Goal: Task Accomplishment & Management: Manage account settings

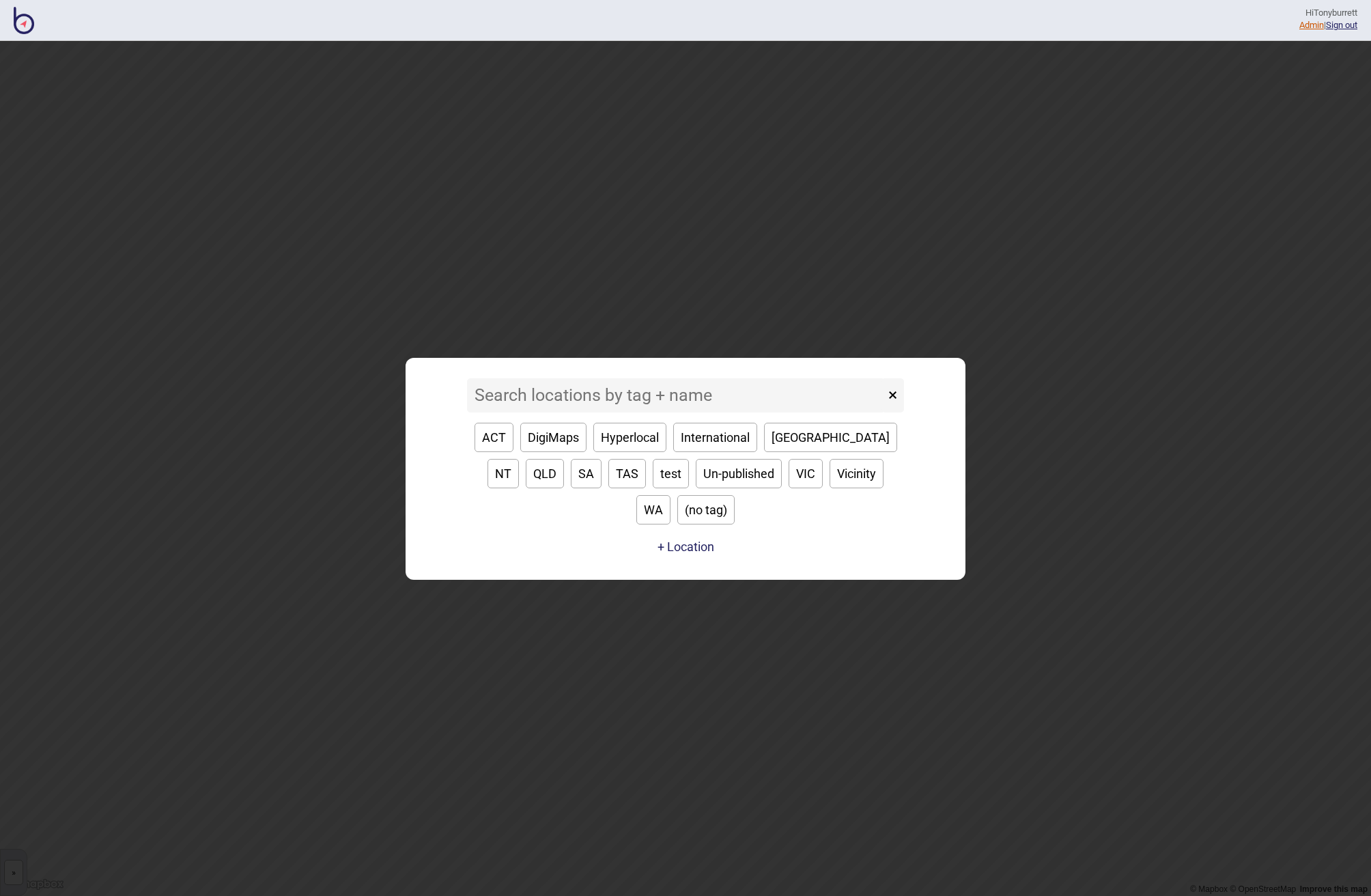
click at [1299, 24] on link "Admin" at bounding box center [1311, 24] width 25 height 10
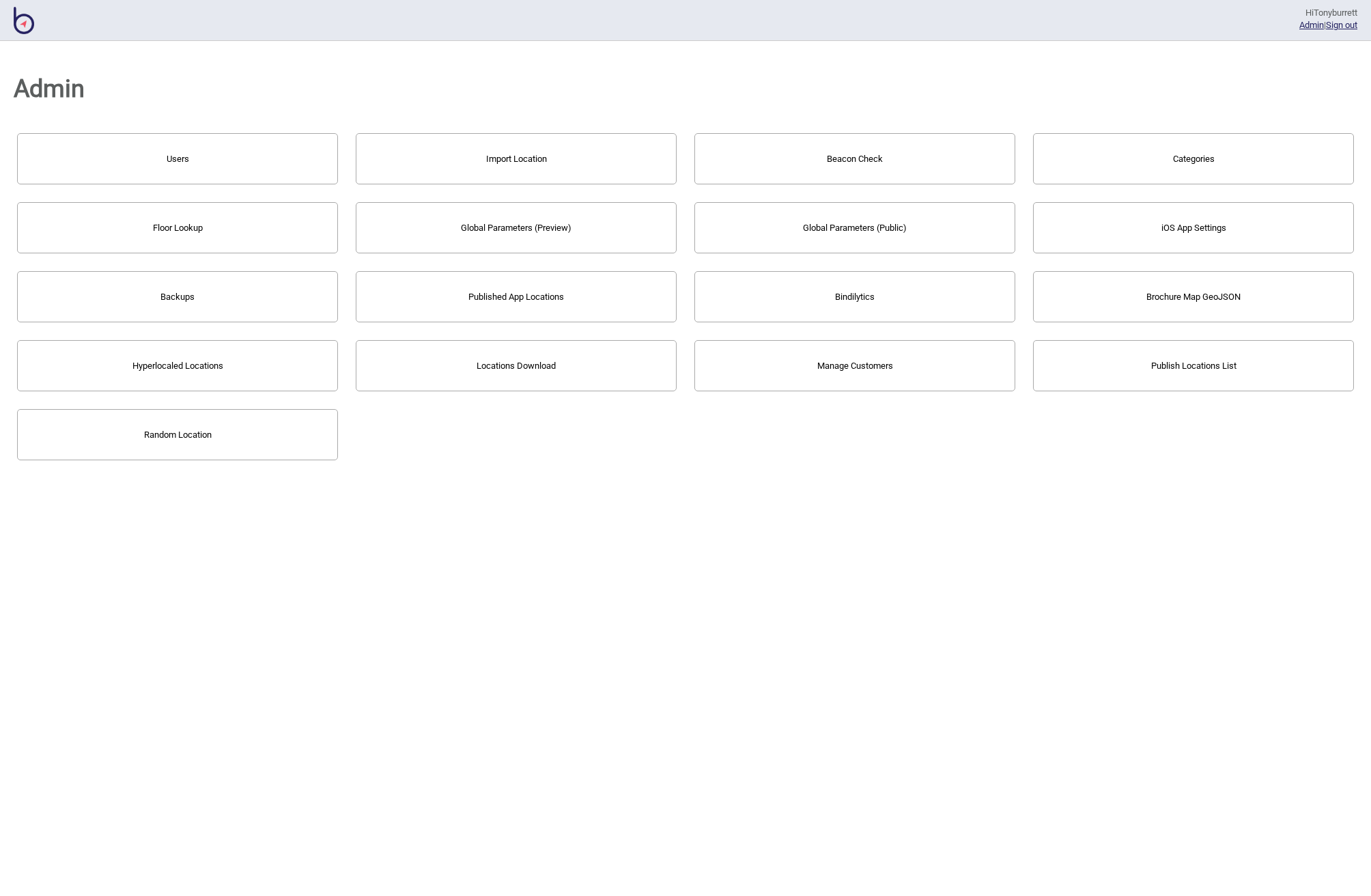
click at [191, 173] on button "Users" at bounding box center [177, 159] width 321 height 51
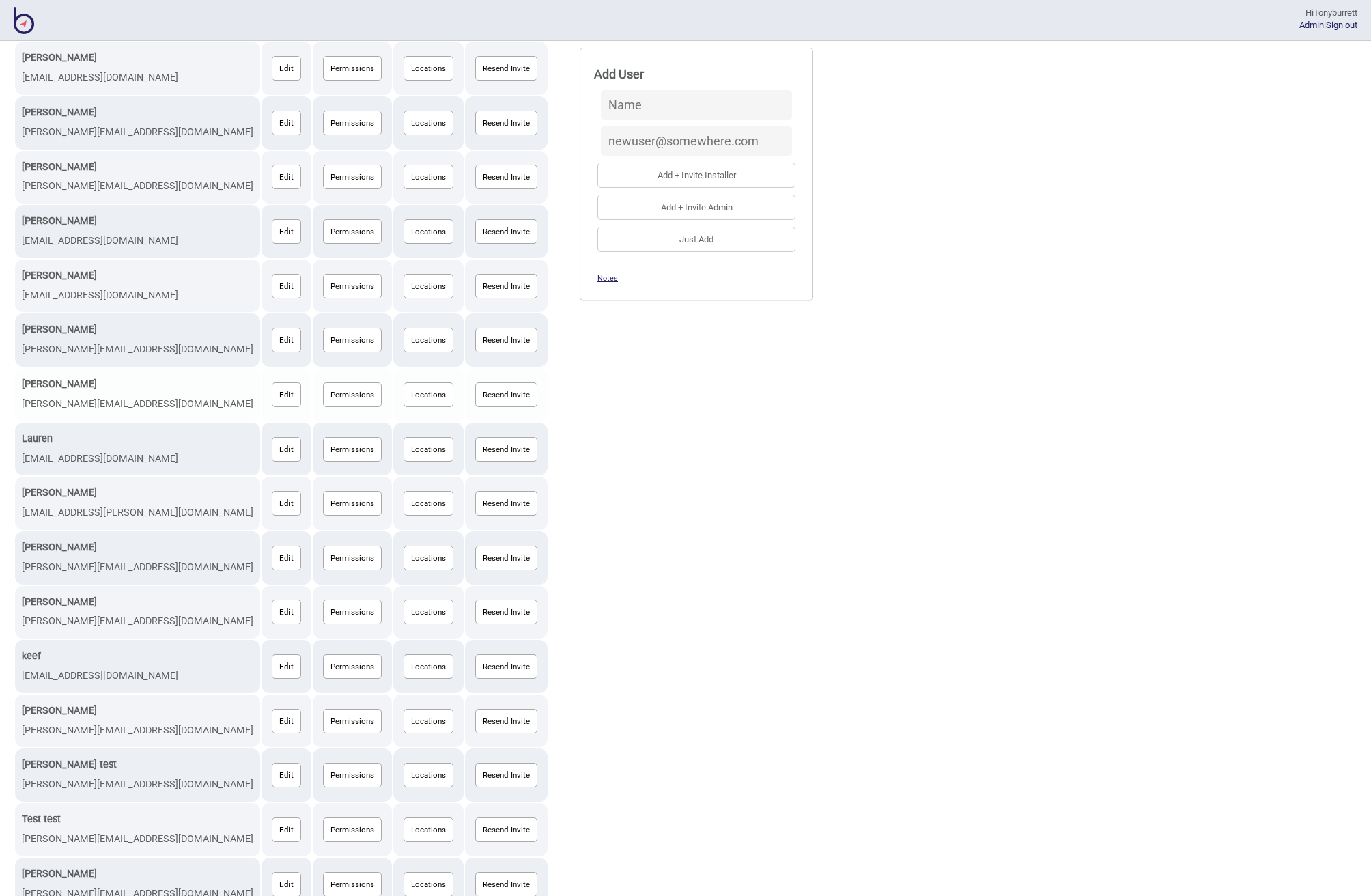
scroll to position [437, 0]
click at [271, 873] on button "Edit" at bounding box center [286, 885] width 30 height 25
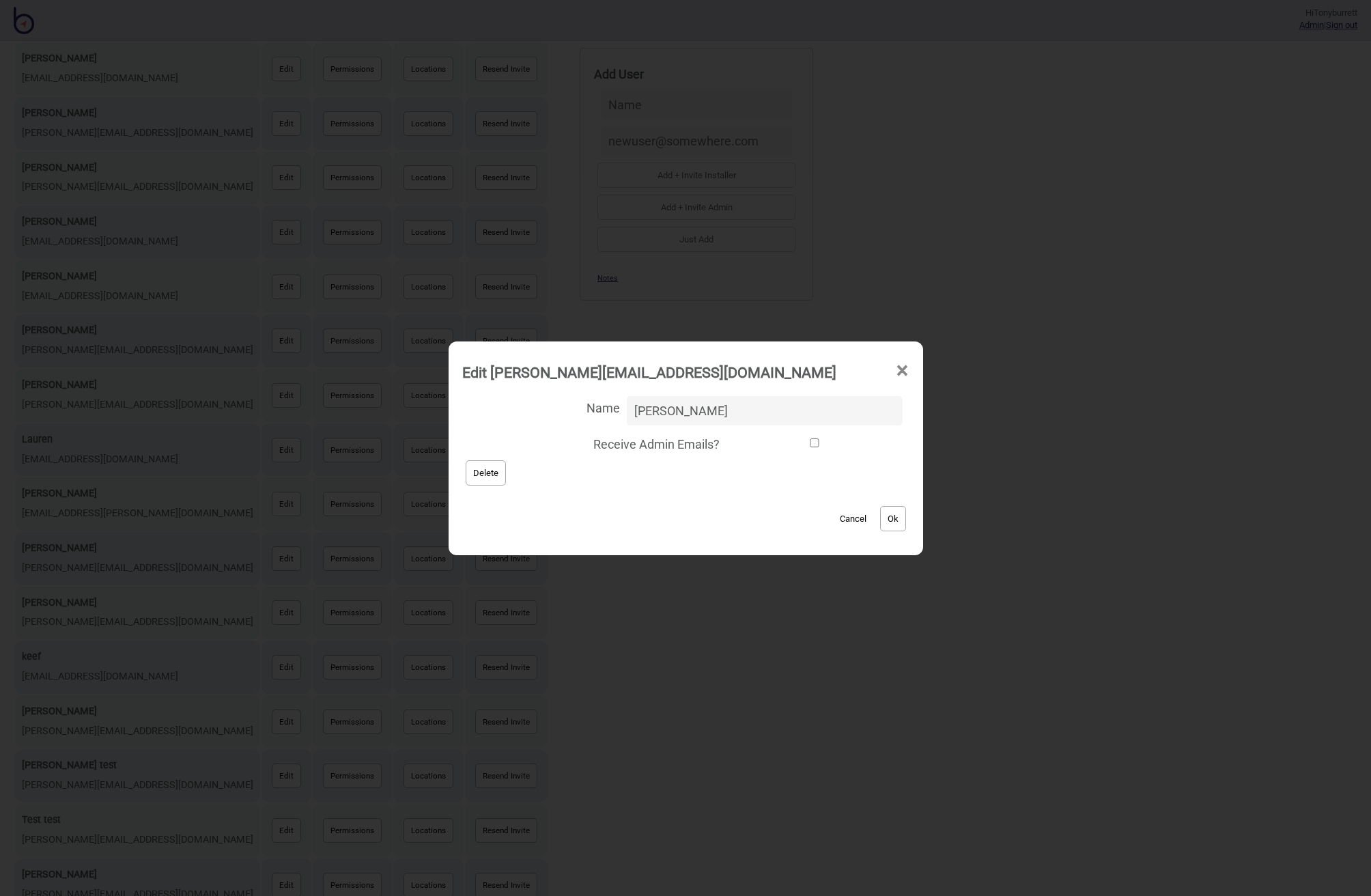
click at [498, 480] on button "Delete" at bounding box center [486, 473] width 40 height 25
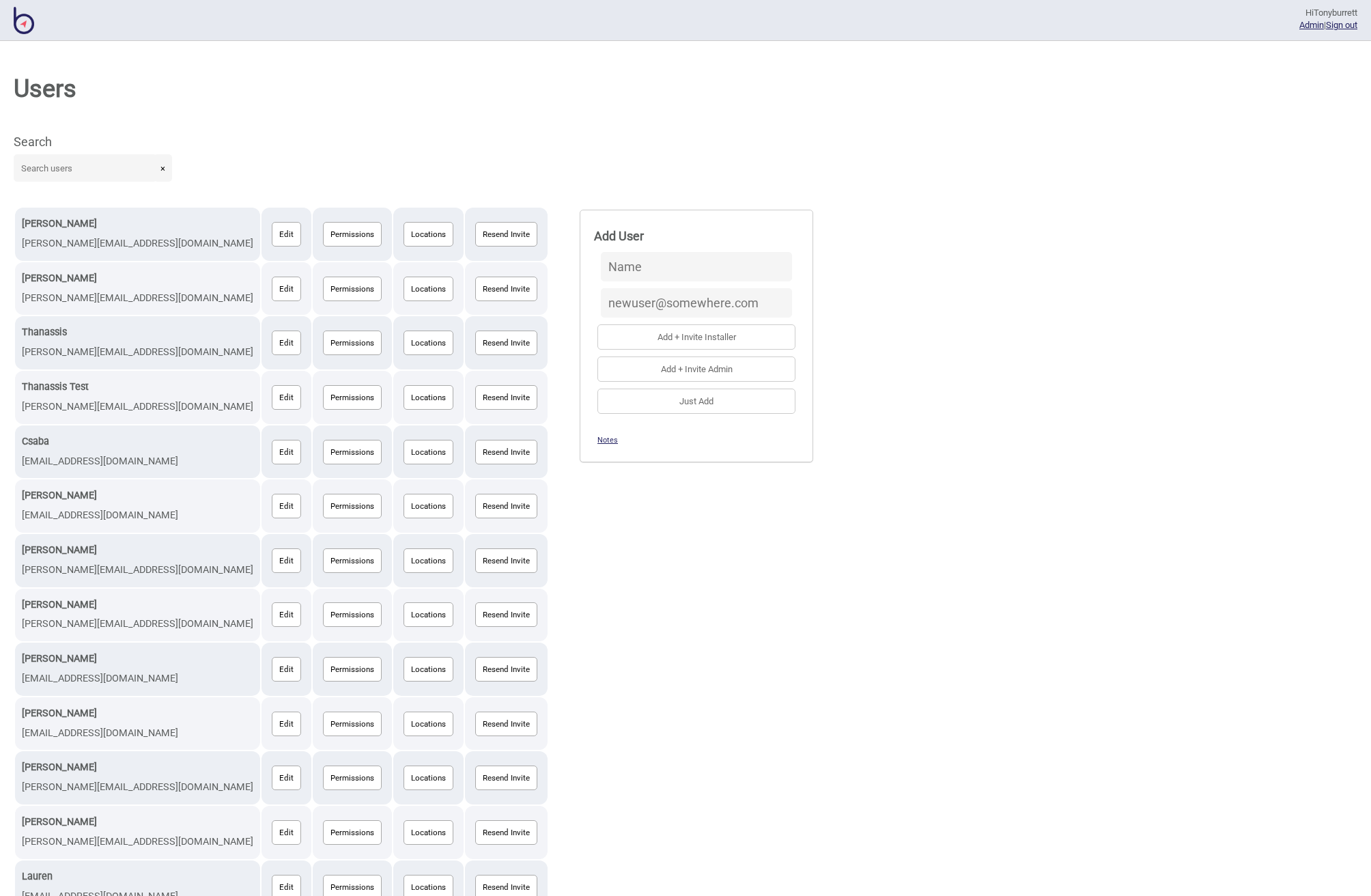
scroll to position [1, 0]
click at [832, 544] on div "[PERSON_NAME] [PERSON_NAME][EMAIL_ADDRESS][DOMAIN_NAME] Edit Permissions Locati…" at bounding box center [685, 750] width 1343 height 1089
click at [427, 60] on div "Users Search × [PERSON_NAME] [PERSON_NAME][EMAIL_ADDRESS][DOMAIN_NAME] Edit Per…" at bounding box center [685, 468] width 1371 height 855
click at [1086, 121] on div "Users Search × [PERSON_NAME] [PERSON_NAME][EMAIL_ADDRESS][DOMAIN_NAME] Edit Per…" at bounding box center [685, 468] width 1371 height 855
